Goal: Transaction & Acquisition: Purchase product/service

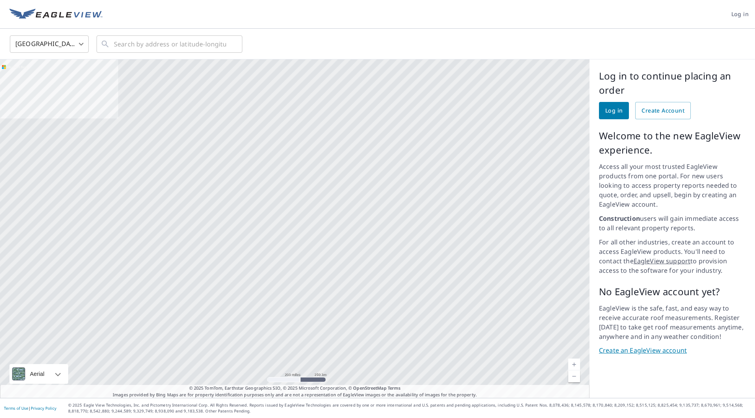
click at [615, 114] on span "Log in" at bounding box center [613, 111] width 17 height 10
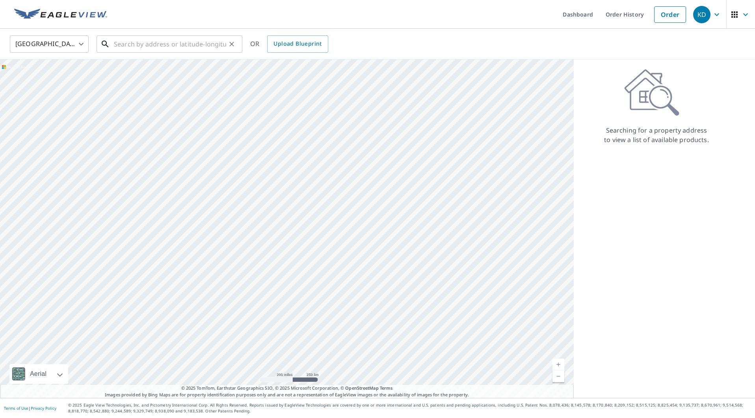
click at [149, 47] on input "text" at bounding box center [170, 44] width 112 height 22
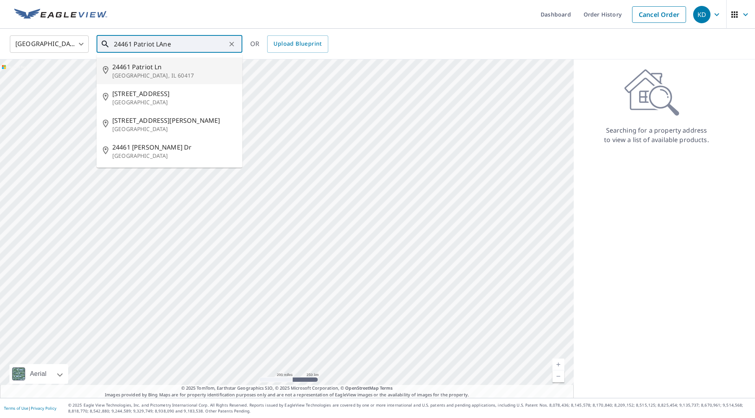
click at [135, 75] on p "[GEOGRAPHIC_DATA], IL 60417" at bounding box center [174, 76] width 124 height 8
type input "[STREET_ADDRESS]"
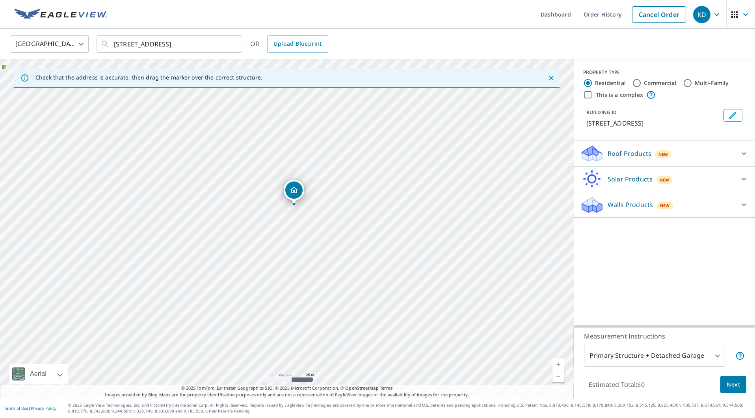
drag, startPoint x: 316, startPoint y: 200, endPoint x: 330, endPoint y: 133, distance: 68.3
click at [330, 132] on div "[STREET_ADDRESS]" at bounding box center [286, 228] width 573 height 339
drag, startPoint x: 326, startPoint y: 199, endPoint x: 364, endPoint y: 198, distance: 37.4
click at [364, 198] on div "[STREET_ADDRESS]" at bounding box center [286, 228] width 573 height 339
click at [695, 153] on div "Roof Products New" at bounding box center [657, 154] width 154 height 19
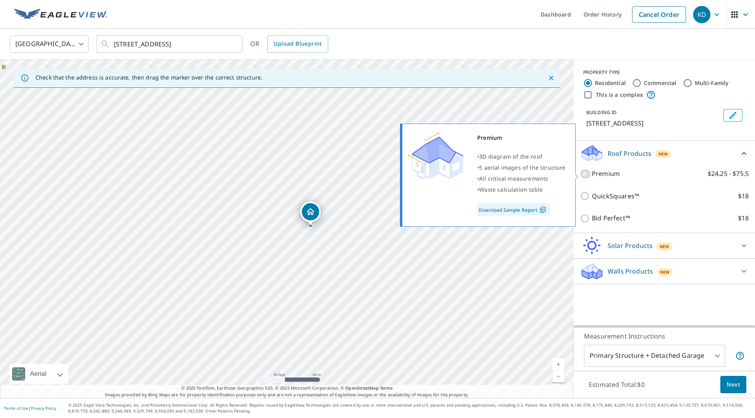
click at [586, 175] on input "Premium $24.25 - $75.5" at bounding box center [586, 173] width 12 height 9
checkbox input "true"
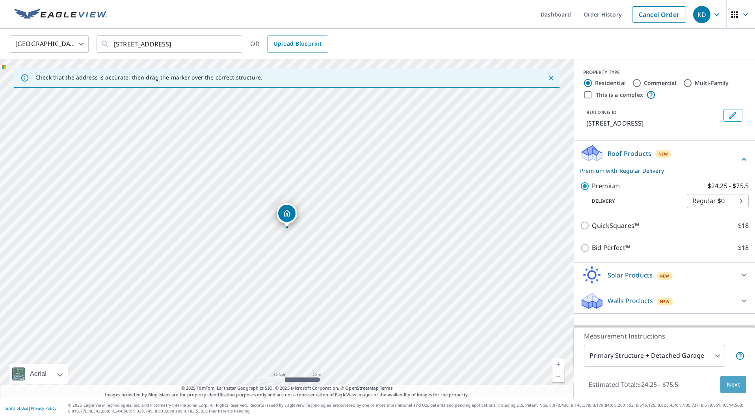
click at [733, 388] on span "Next" at bounding box center [732, 385] width 13 height 10
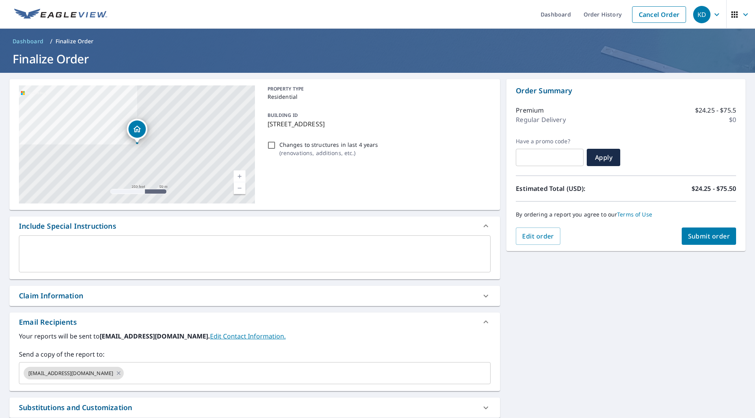
click at [273, 147] on input "Changes to structures in last 4 years ( renovations, additions, etc. )" at bounding box center [271, 145] width 9 height 9
checkbox input "true"
click at [714, 238] on span "Submit order" at bounding box center [709, 236] width 42 height 9
checkbox input "true"
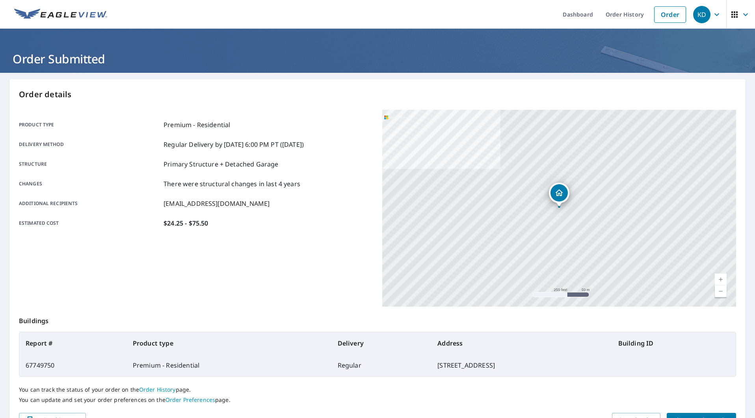
scroll to position [45, 0]
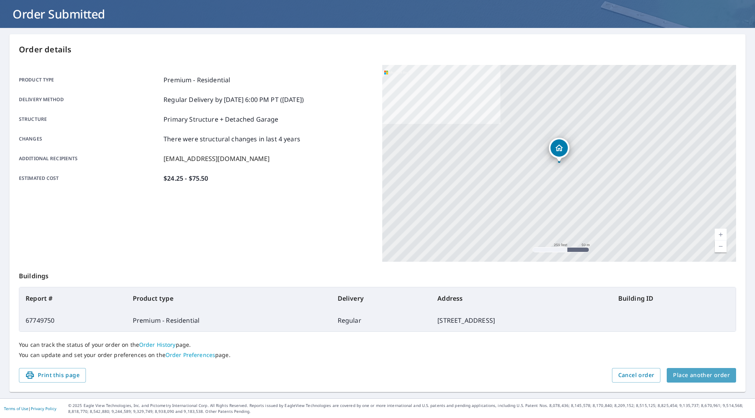
click at [708, 376] on span "Place another order" at bounding box center [701, 376] width 57 height 10
